Goal: Information Seeking & Learning: Learn about a topic

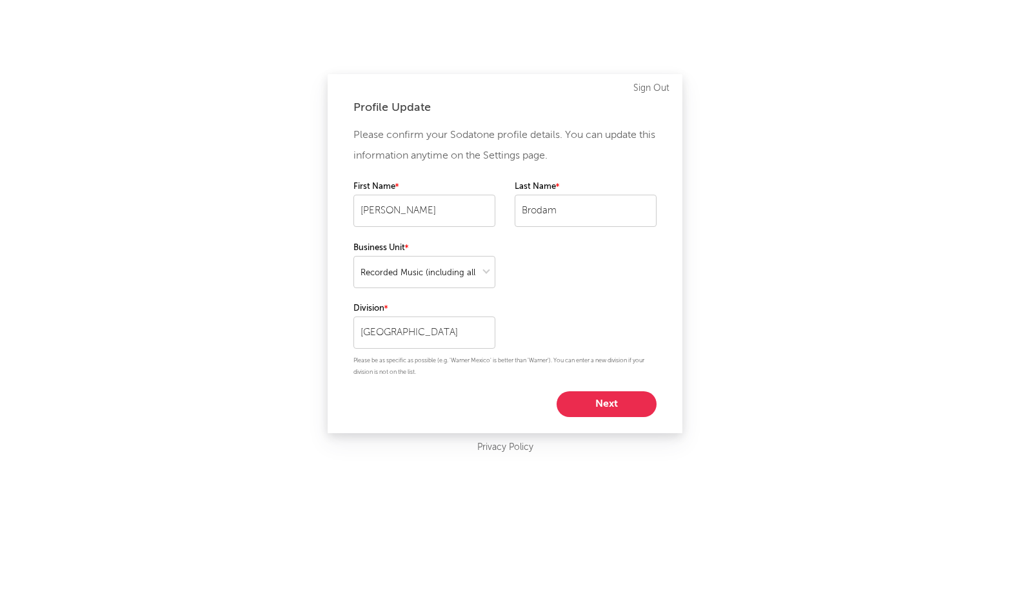
select select "recorded_music"
click at [644, 400] on button "Next" at bounding box center [607, 404] width 100 height 26
select select "marketing"
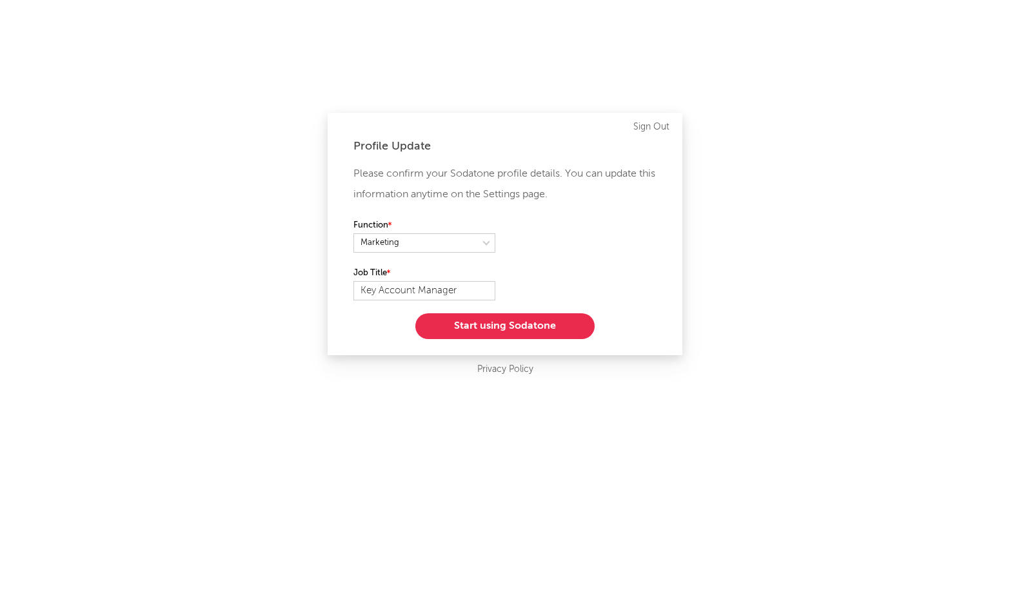
click at [495, 323] on button "Start using Sodatone" at bounding box center [504, 326] width 179 height 26
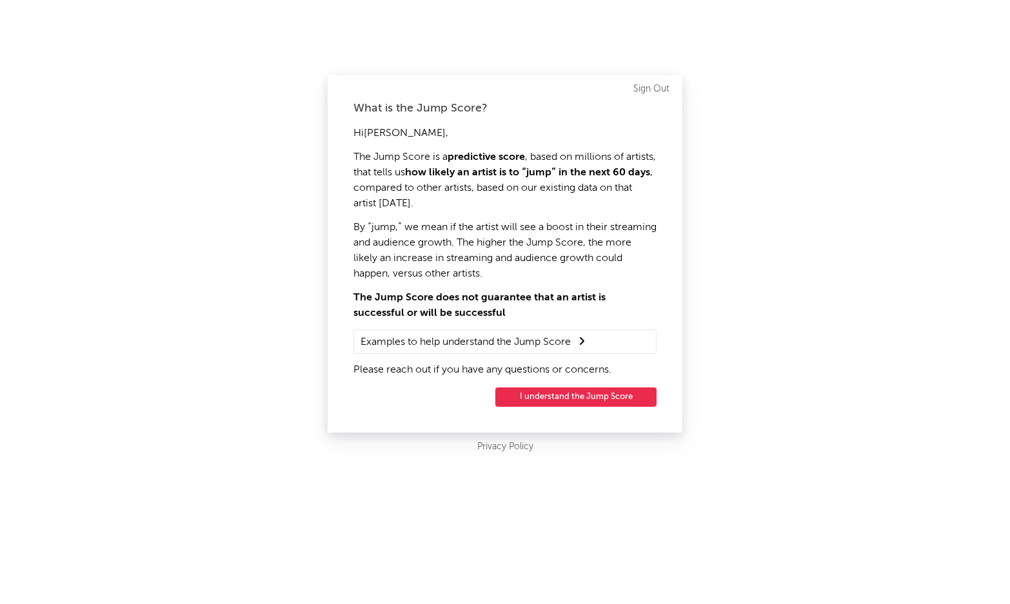
click at [603, 414] on div "What is the Jump Score? Hi [PERSON_NAME] , The Jump Score is a predictive score…" at bounding box center [505, 254] width 355 height 358
click at [593, 395] on button "I understand the Jump Score" at bounding box center [575, 397] width 161 height 19
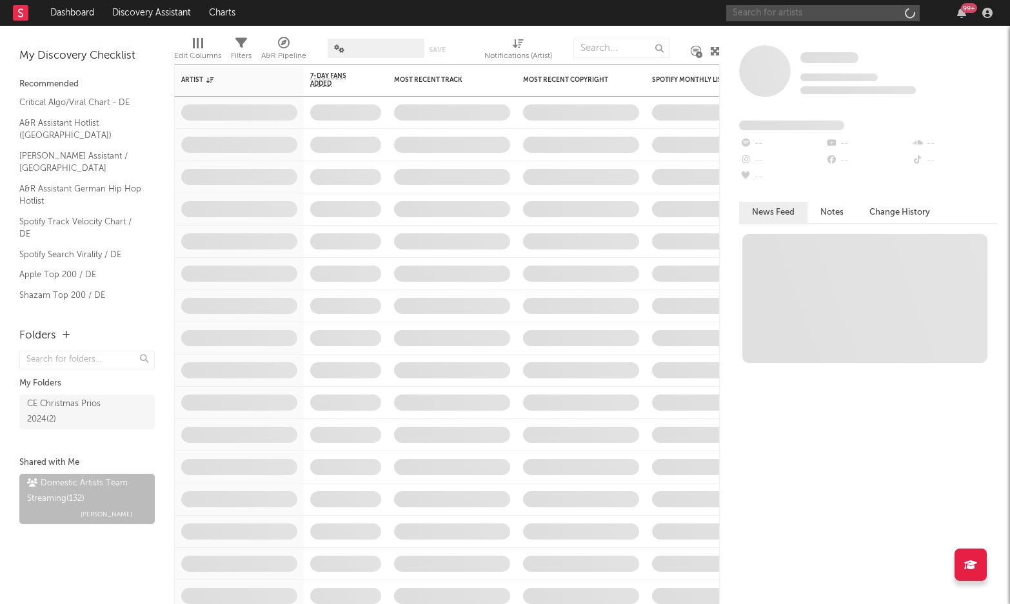
click at [793, 12] on input "text" at bounding box center [822, 13] width 193 height 16
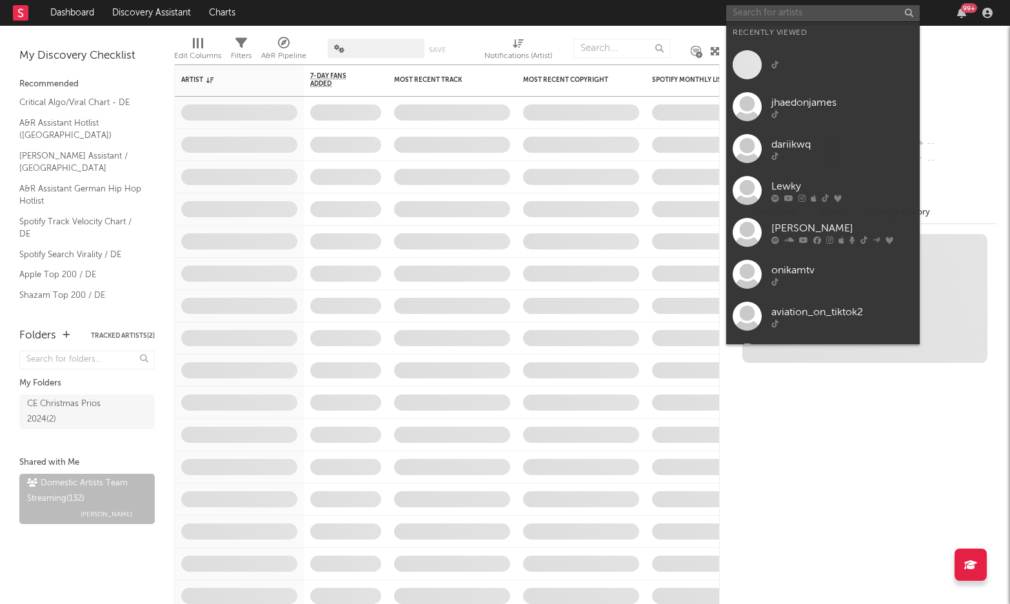
paste input "[URL][DOMAIN_NAME]"
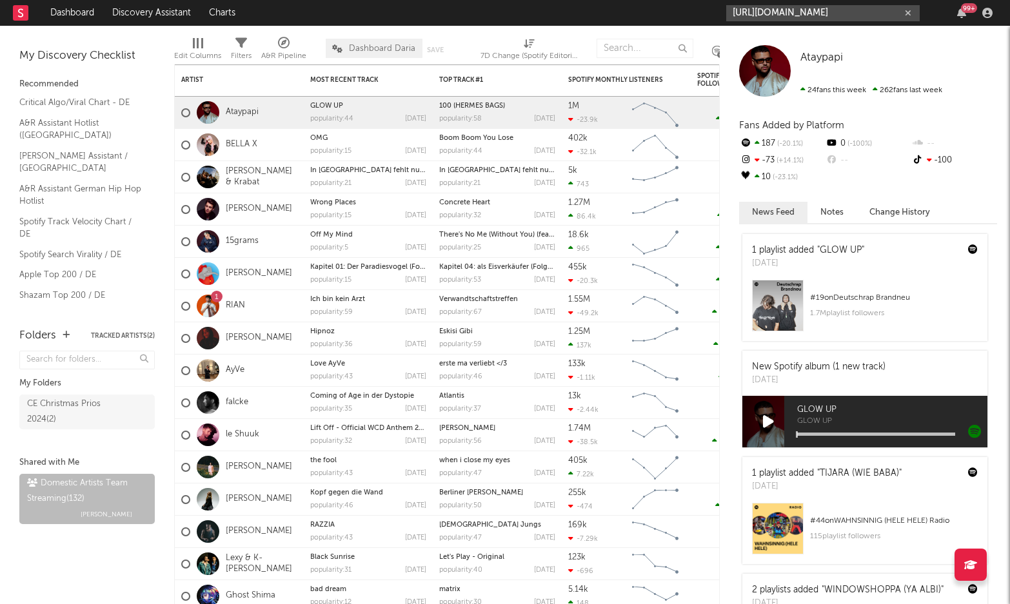
type input "[URL][DOMAIN_NAME]"
click at [907, 14] on icon "button" at bounding box center [908, 13] width 6 height 8
paste input "[URL][DOMAIN_NAME]"
type input "[URL][DOMAIN_NAME]"
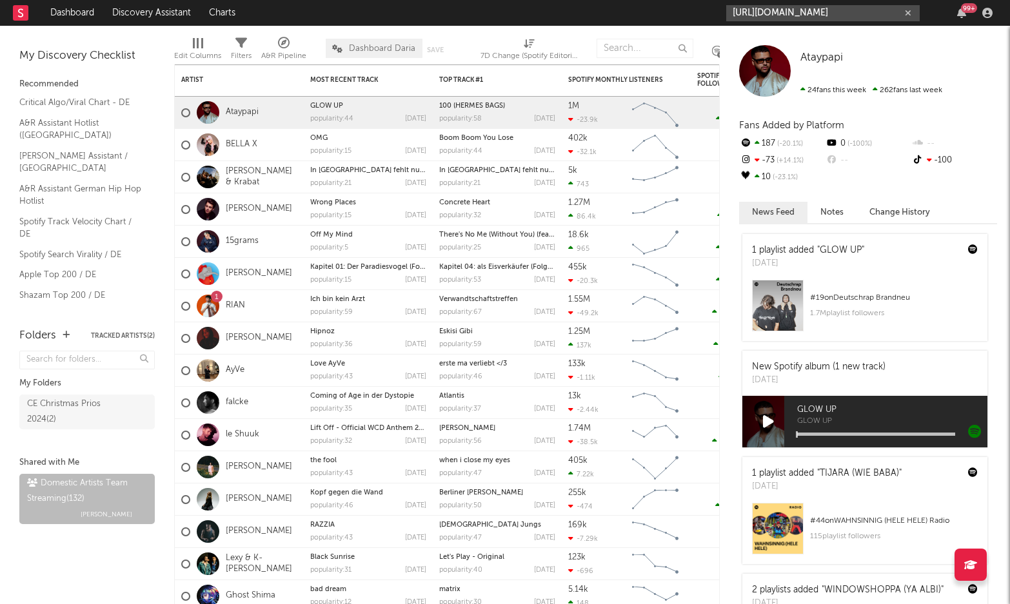
click at [765, 11] on input "[URL][DOMAIN_NAME]" at bounding box center [822, 13] width 193 height 16
click at [764, 10] on input "[URL][DOMAIN_NAME]" at bounding box center [822, 13] width 193 height 16
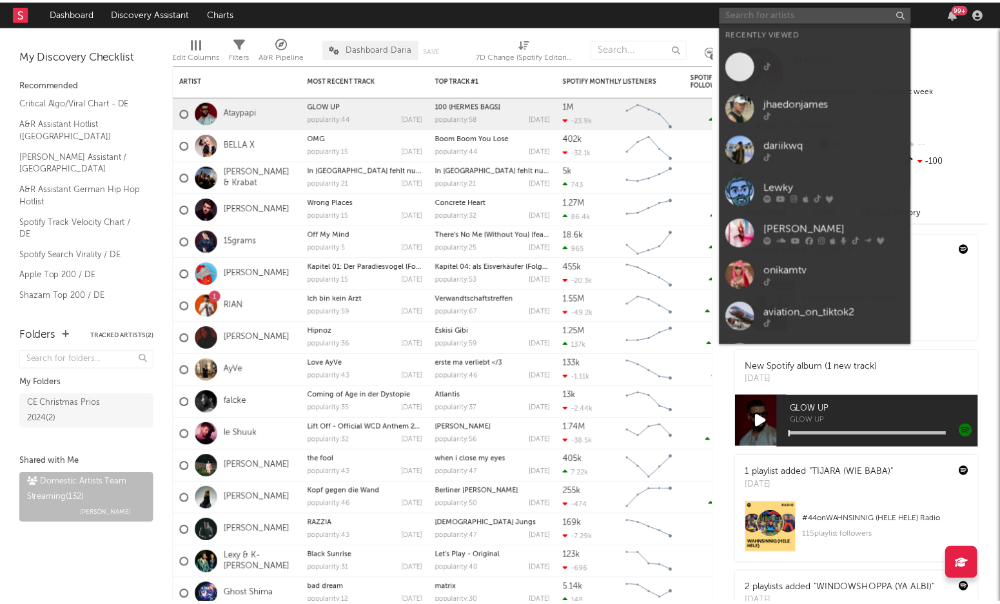
scroll to position [0, 0]
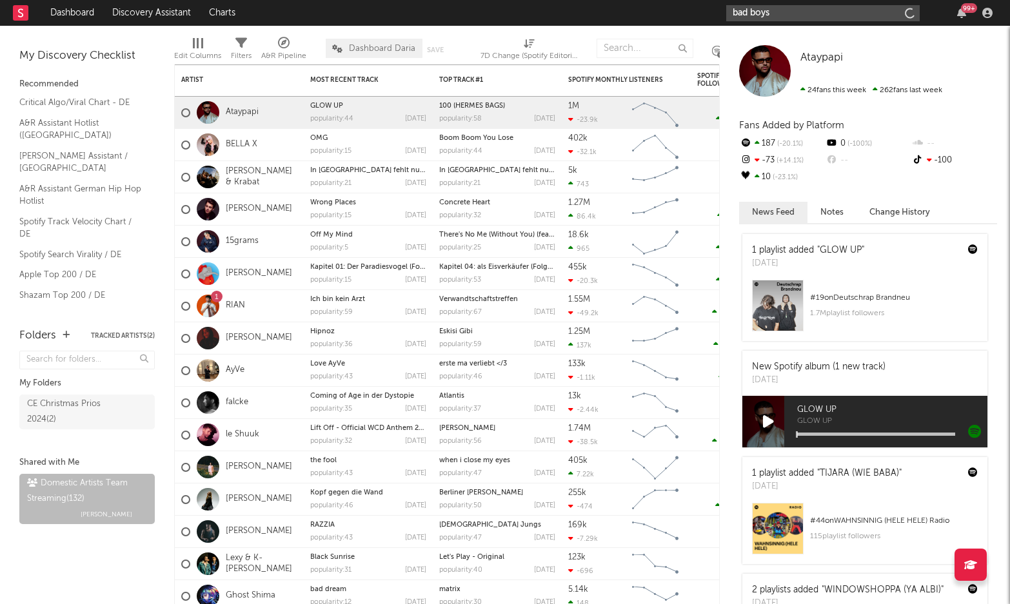
type input "bad boys"
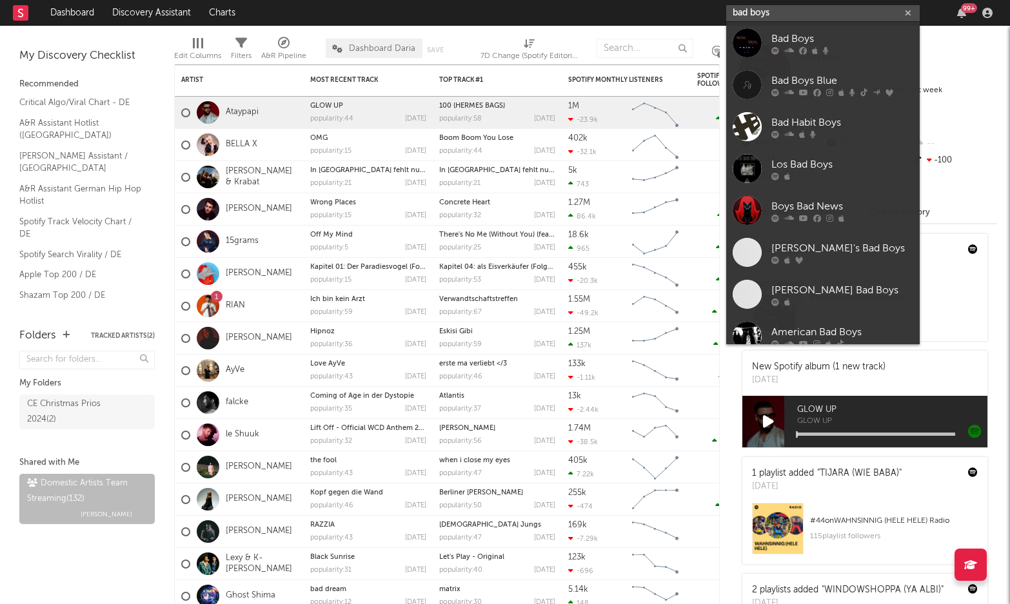
click at [784, 7] on input "bad boys" at bounding box center [822, 13] width 193 height 16
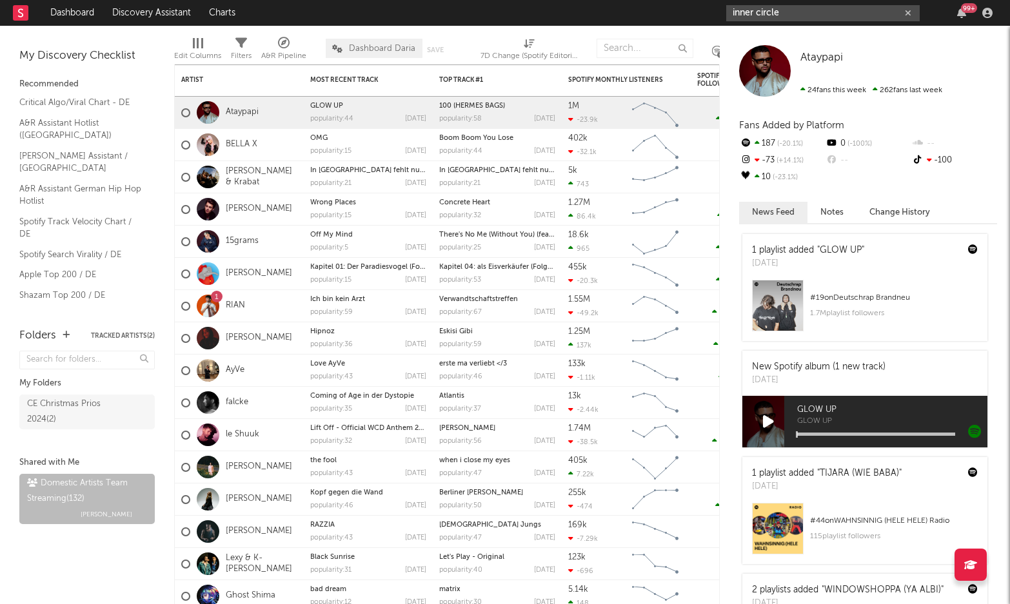
click at [814, 19] on input "inner circle" at bounding box center [822, 13] width 193 height 16
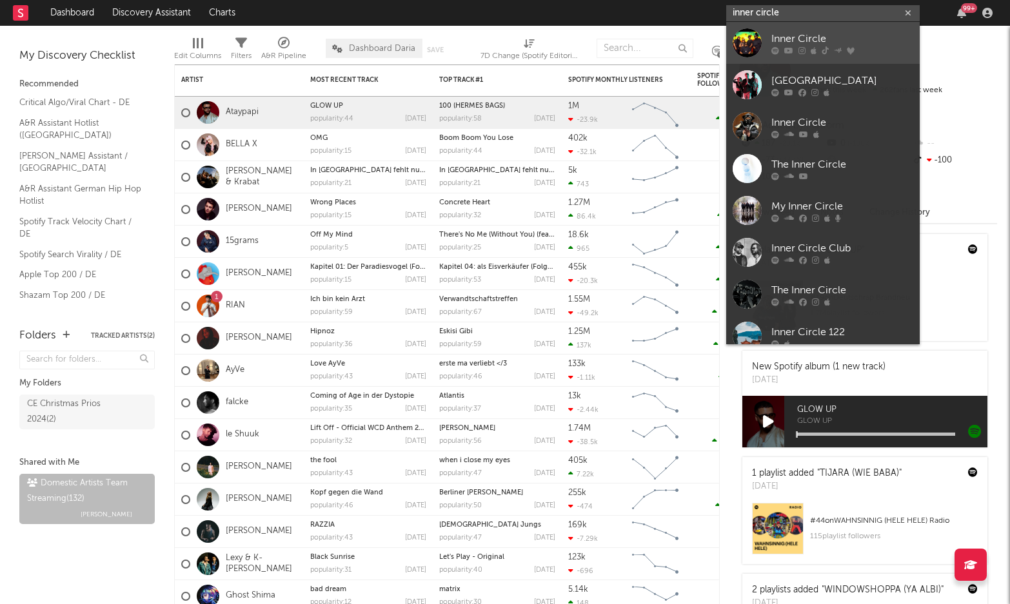
type input "inner circle"
click at [803, 34] on div "Inner Circle" at bounding box center [842, 38] width 142 height 15
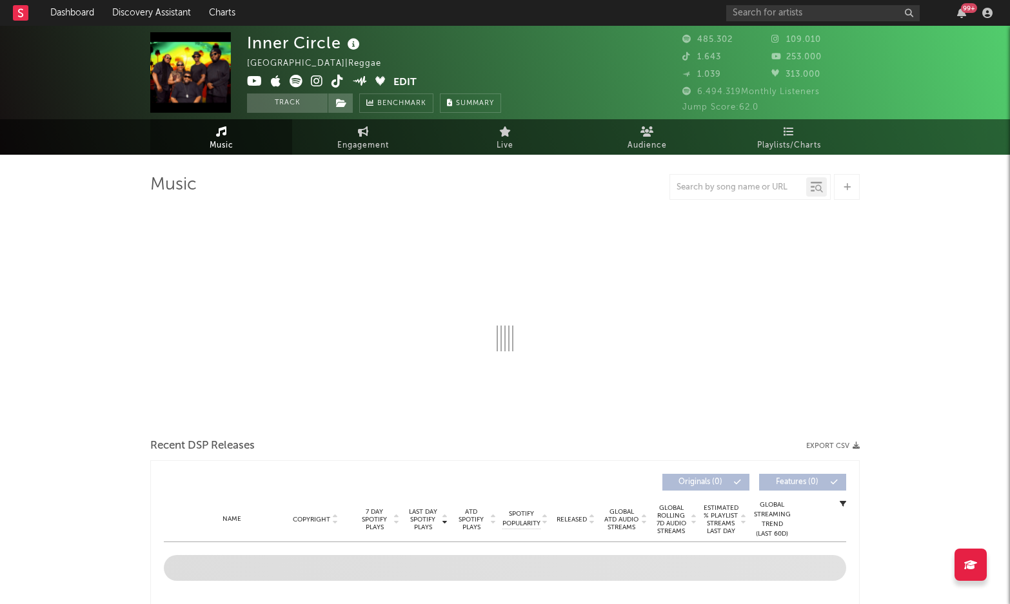
select select "6m"
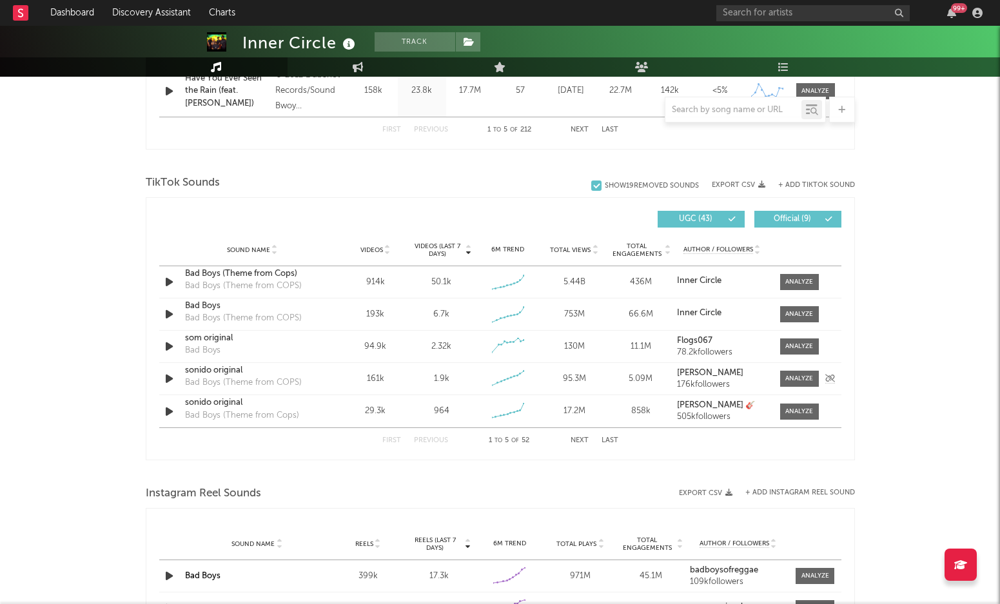
scroll to position [774, 0]
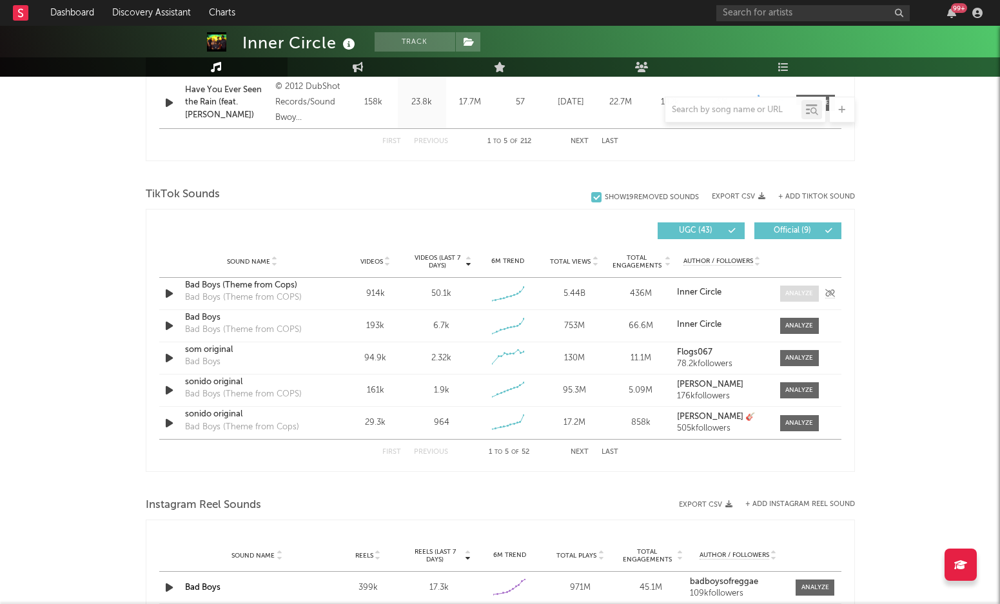
click at [792, 297] on div at bounding box center [799, 294] width 28 height 10
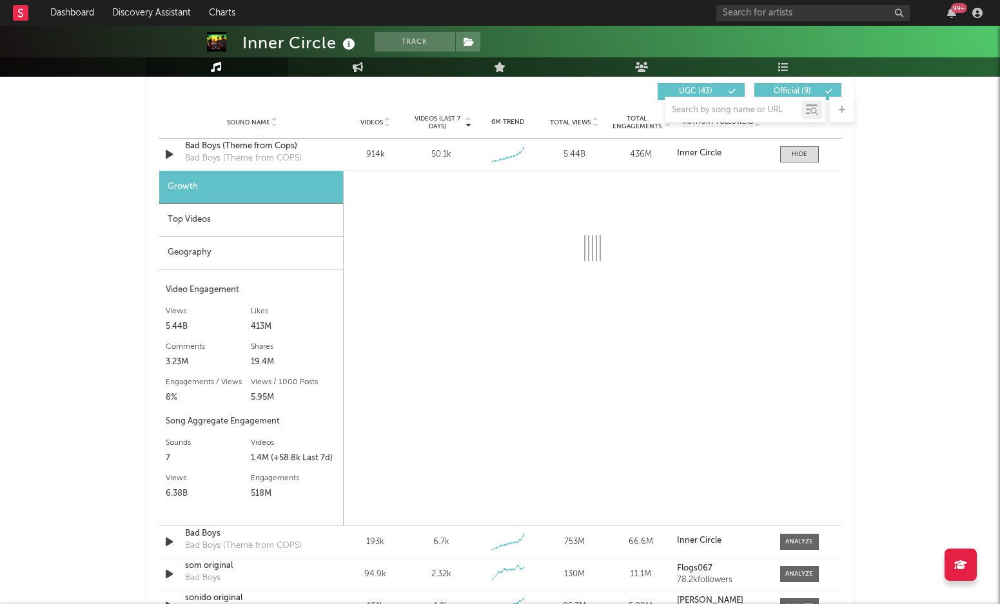
scroll to position [838, 0]
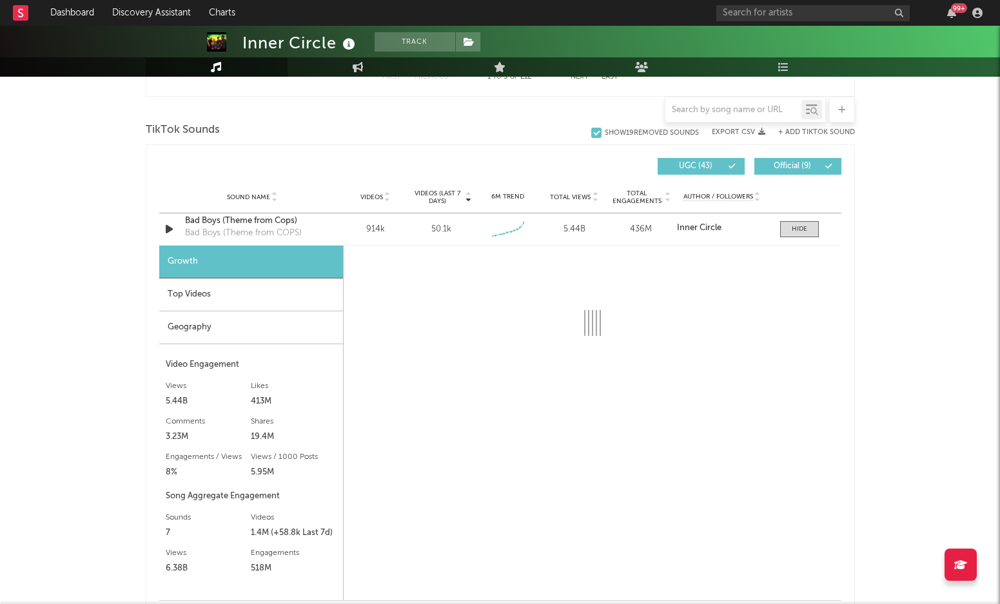
select select "6m"
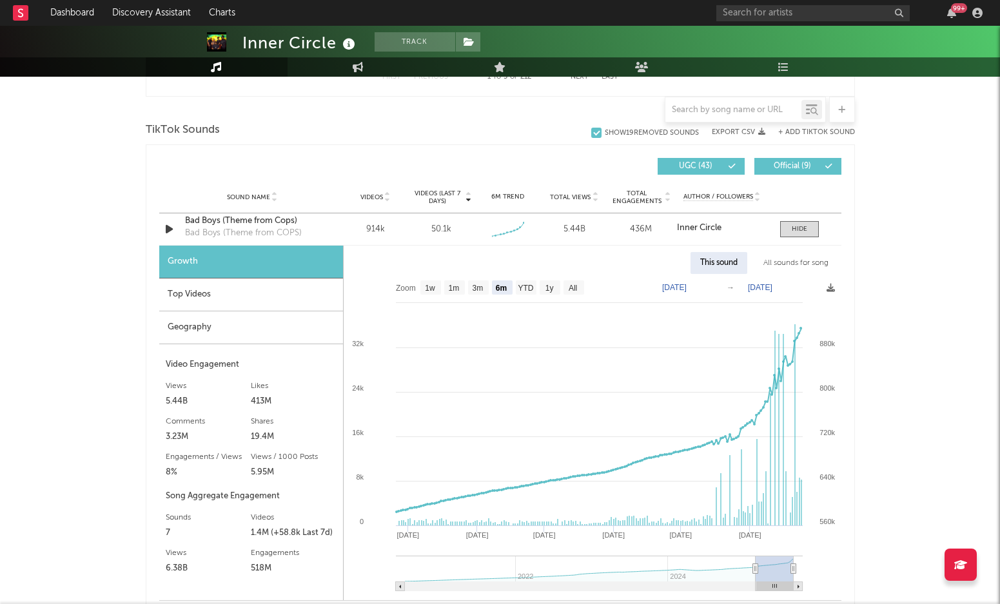
click at [909, 312] on div "Inner Circle Track [GEOGRAPHIC_DATA] | Reggae Edit Track Benchmark Summary 485.…" at bounding box center [500, 339] width 1000 height 2304
